Goal: Task Accomplishment & Management: Complete application form

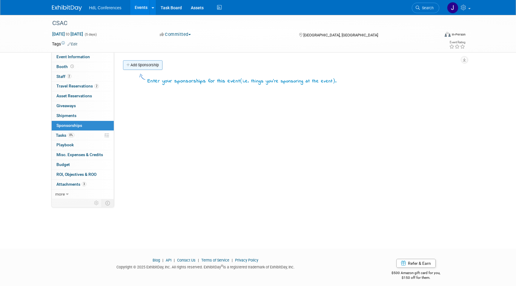
click at [152, 65] on link "Add Sponsorship" at bounding box center [142, 65] width 39 height 10
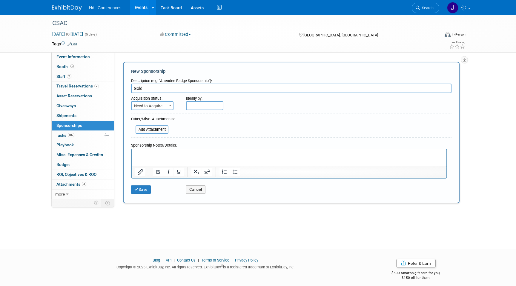
type input "Gold"
click at [199, 107] on input "text" at bounding box center [204, 105] width 37 height 9
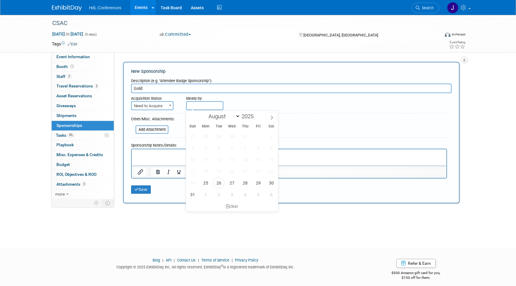
click at [158, 110] on form "Description (e.g. "Attendee Badge Sponsorship"): Gold Acquisition Status: Need …" at bounding box center [291, 135] width 320 height 121
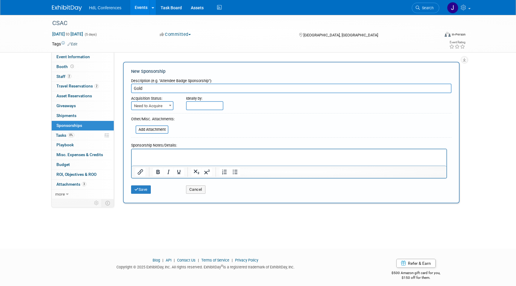
click at [158, 109] on span "Need to Acquire" at bounding box center [152, 106] width 41 height 8
click at [158, 107] on span "Need to Acquire" at bounding box center [152, 106] width 41 height 8
click at [158, 129] on span "Need to Acquire Already Acquired" at bounding box center [152, 119] width 42 height 19
select select "2"
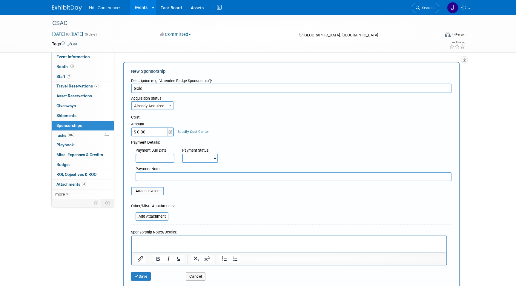
click at [157, 84] on input "Gold" at bounding box center [291, 89] width 320 height 10
click at [159, 90] on input "Gold" at bounding box center [291, 89] width 320 height 10
type input "Gold Annual membership"
click at [155, 132] on input "$ 0.00" at bounding box center [149, 131] width 37 height 9
type input "$ 10,000.00"
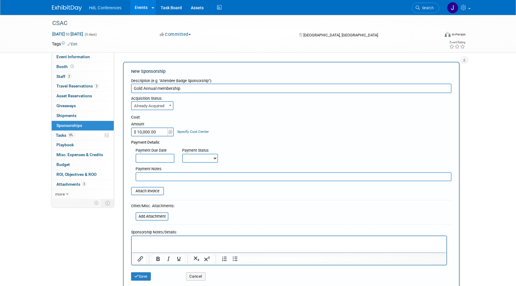
click at [187, 242] on p "Rich Text Area. Press ALT-0 for help." at bounding box center [289, 241] width 308 height 6
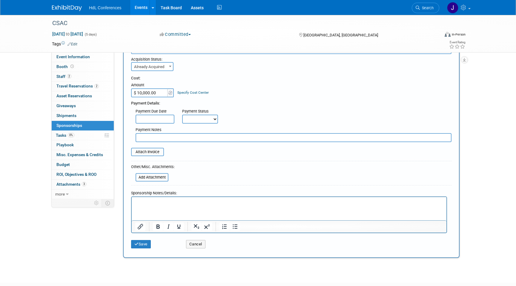
scroll to position [40, 0]
click at [156, 200] on p "free booth worth $2000" at bounding box center [289, 201] width 308 height 6
click at [140, 242] on button "Save" at bounding box center [141, 243] width 20 height 8
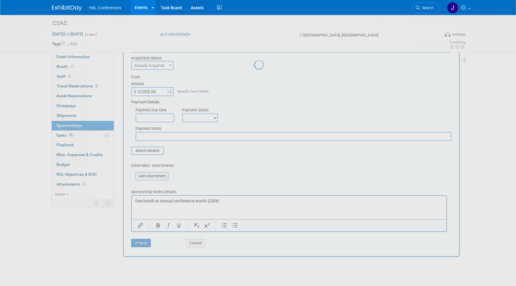
scroll to position [4, 0]
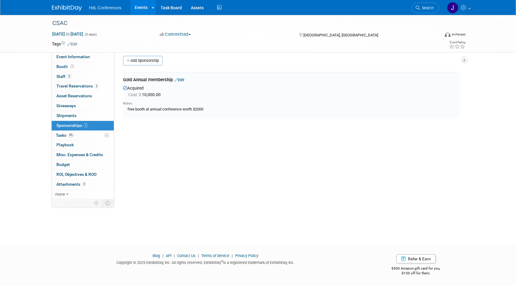
click at [66, 13] on div "HdL Conferences Events Add Event Bulk Upload Events Shareable Event Boards Rece…" at bounding box center [258, 7] width 412 height 15
click at [70, 10] on img at bounding box center [67, 8] width 30 height 6
